Goal: Information Seeking & Learning: Learn about a topic

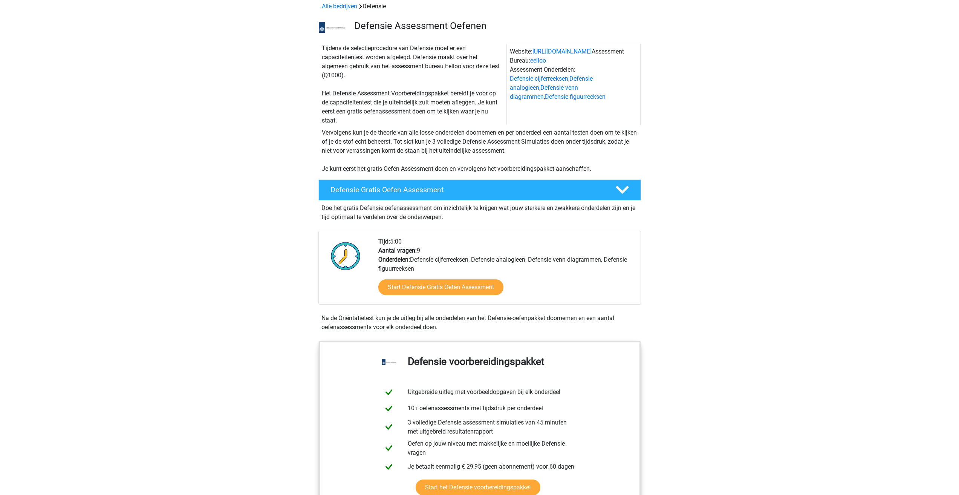
scroll to position [113, 0]
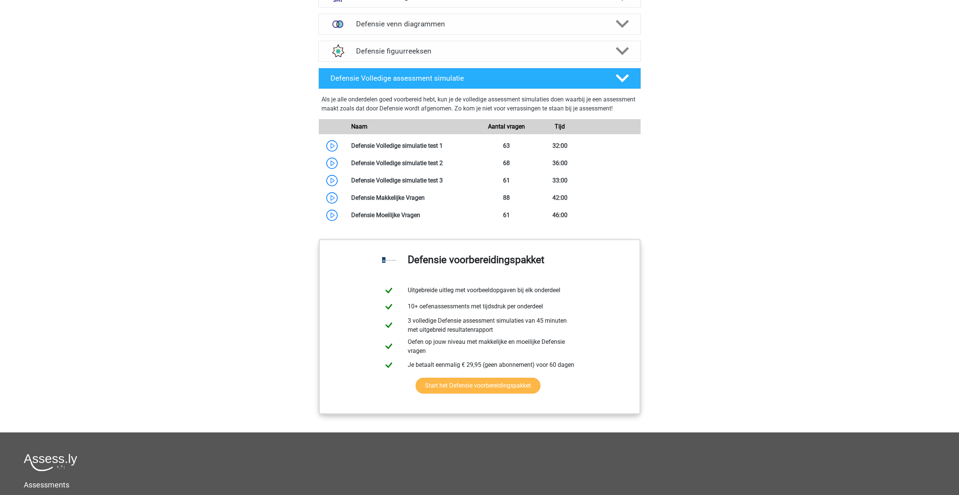
scroll to position [623, 0]
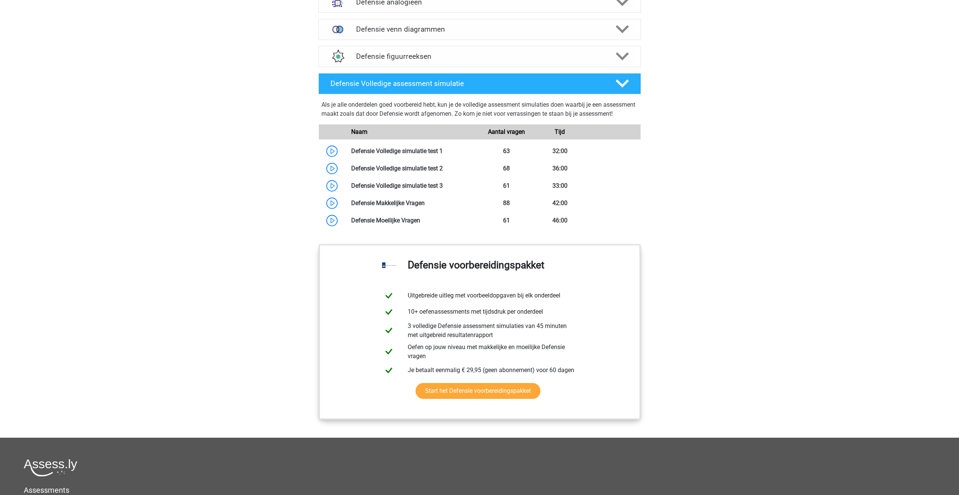
click at [476, 136] on div "Naam" at bounding box center [413, 131] width 134 height 9
click at [443, 155] on link at bounding box center [443, 150] width 0 height 7
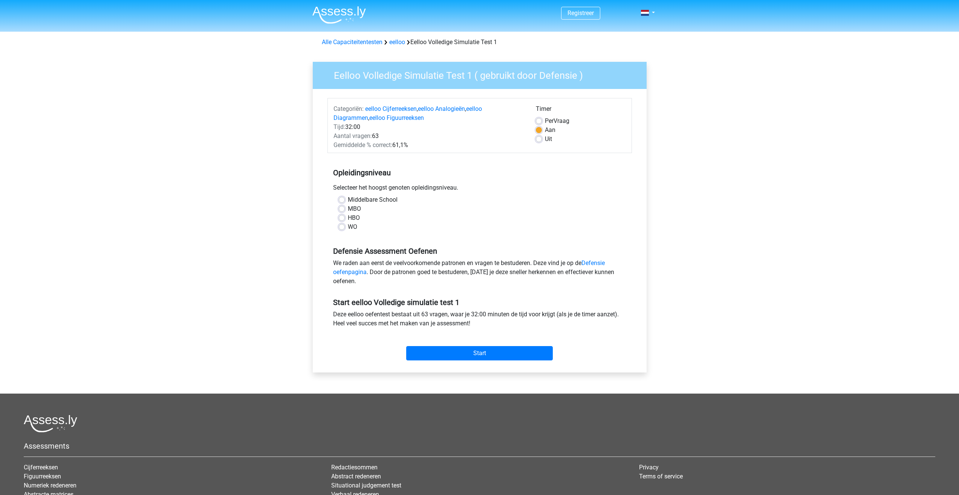
click at [348, 209] on label "MBO" at bounding box center [354, 208] width 13 height 9
click at [345, 209] on input "MBO" at bounding box center [342, 208] width 6 height 8
radio input "true"
click at [545, 139] on label "Uit" at bounding box center [548, 139] width 7 height 9
click at [542, 139] on input "Uit" at bounding box center [539, 139] width 6 height 8
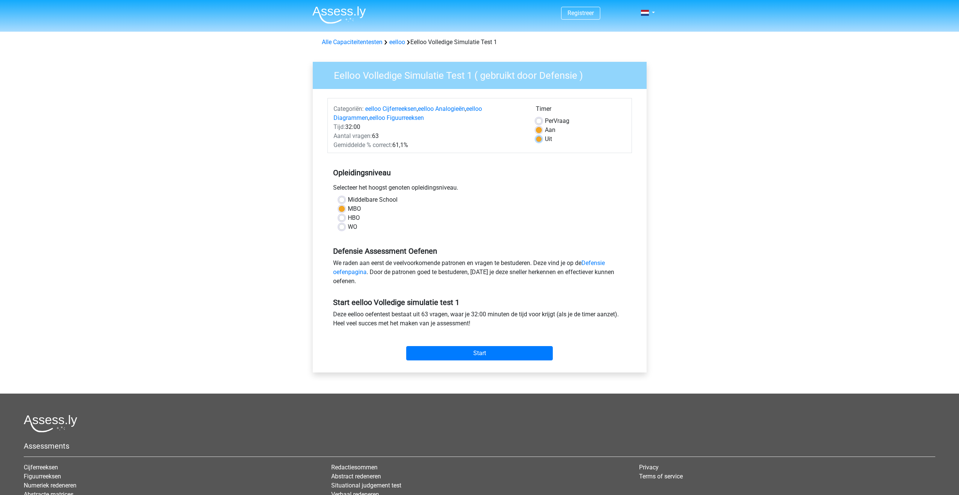
radio input "true"
click at [545, 129] on label "Aan" at bounding box center [550, 130] width 11 height 9
click at [542, 129] on input "Aan" at bounding box center [539, 130] width 6 height 8
radio input "true"
click at [473, 351] on input "Start" at bounding box center [479, 353] width 147 height 14
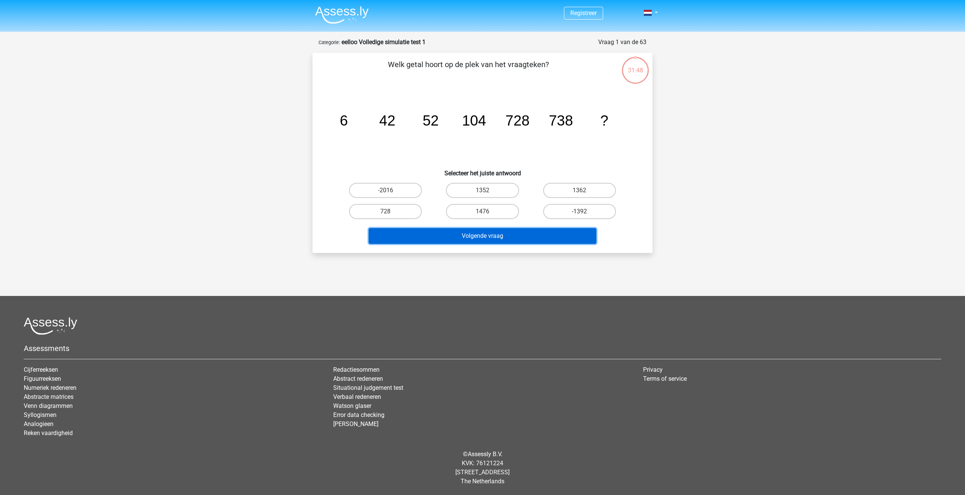
click at [452, 235] on button "Volgende vraag" at bounding box center [483, 236] width 228 height 16
drag, startPoint x: 397, startPoint y: 188, endPoint x: 405, endPoint y: 204, distance: 18.0
click at [397, 188] on label "-2016" at bounding box center [385, 190] width 73 height 15
click at [391, 190] on input "-2016" at bounding box center [388, 192] width 5 height 5
radio input "true"
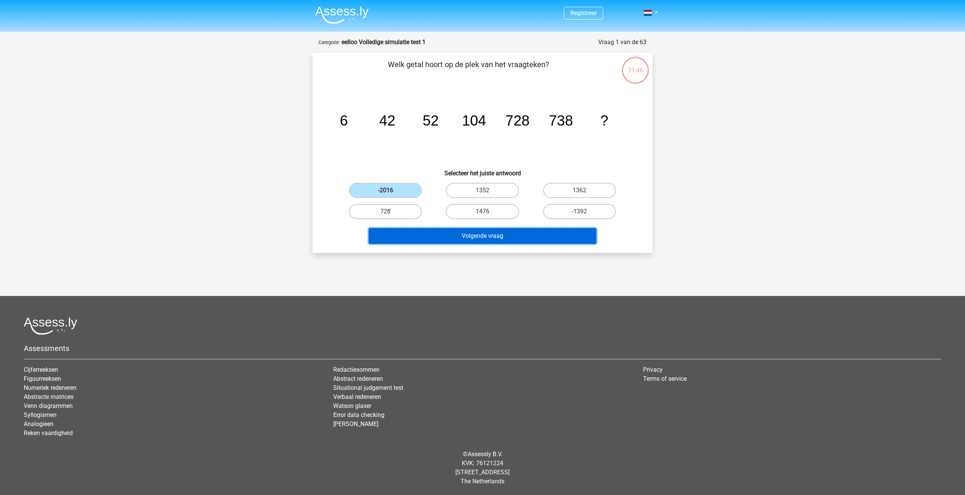
click at [433, 239] on button "Volgende vraag" at bounding box center [483, 236] width 228 height 16
click at [374, 184] on label "-2016" at bounding box center [385, 190] width 73 height 15
click at [386, 190] on input "-2016" at bounding box center [388, 192] width 5 height 5
click at [425, 237] on button "Volgende vraag" at bounding box center [483, 236] width 228 height 16
click at [465, 201] on div "1476" at bounding box center [482, 211] width 97 height 21
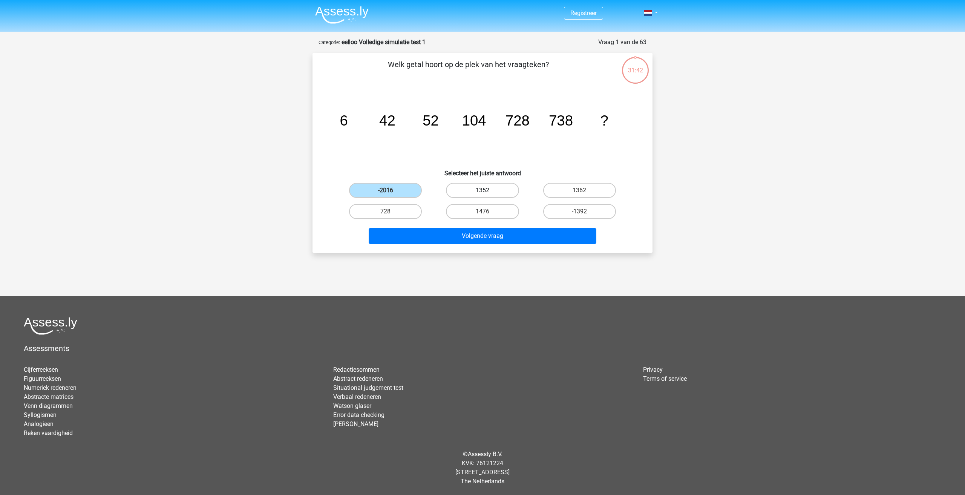
click at [466, 189] on label "1352" at bounding box center [482, 190] width 73 height 15
click at [483, 190] on input "1352" at bounding box center [485, 192] width 5 height 5
radio input "true"
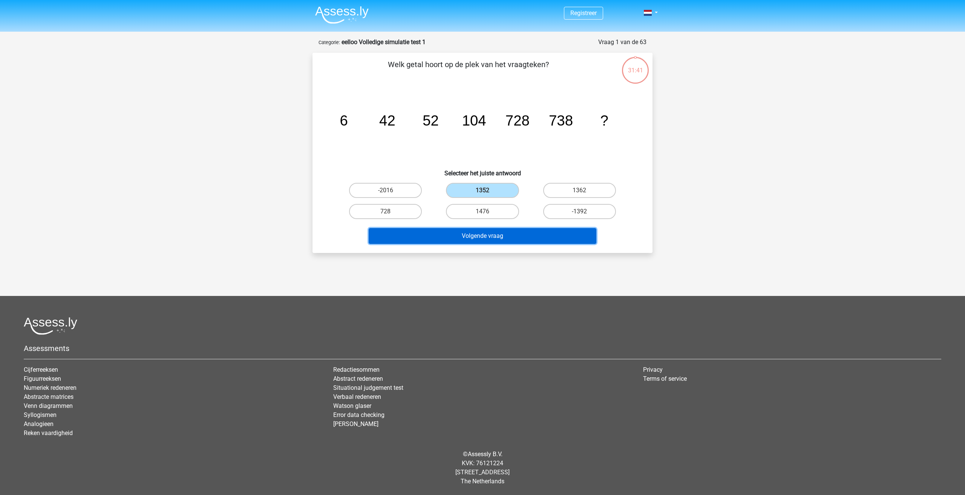
click at [484, 238] on button "Volgende vraag" at bounding box center [483, 236] width 228 height 16
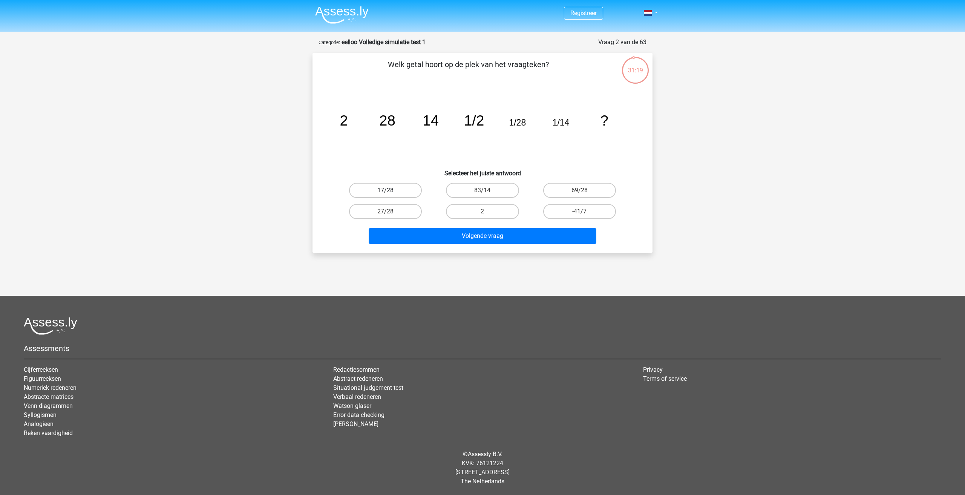
click at [412, 191] on label "17/28" at bounding box center [385, 190] width 73 height 15
click at [391, 191] on input "17/28" at bounding box center [388, 192] width 5 height 5
radio input "true"
click at [461, 233] on button "Volgende vraag" at bounding box center [483, 236] width 228 height 16
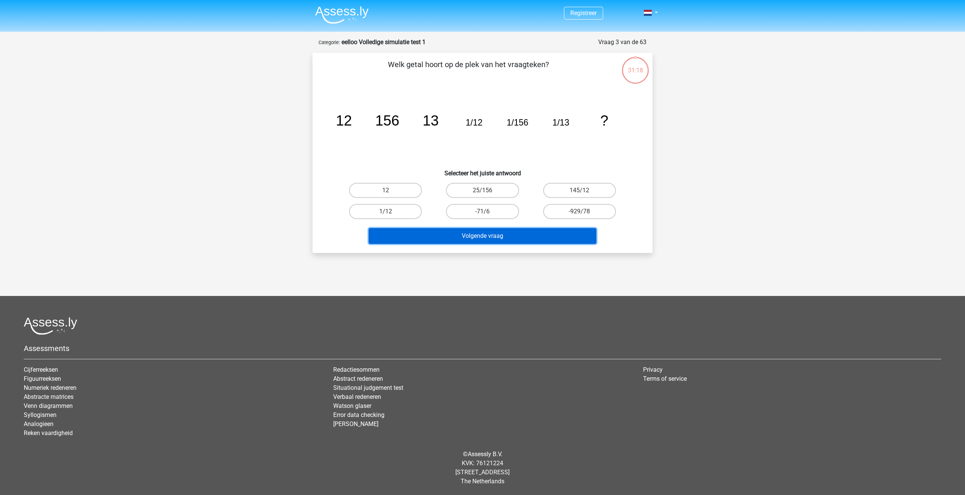
click at [461, 233] on button "Volgende vraag" at bounding box center [483, 236] width 228 height 16
